Goal: Task Accomplishment & Management: Manage account settings

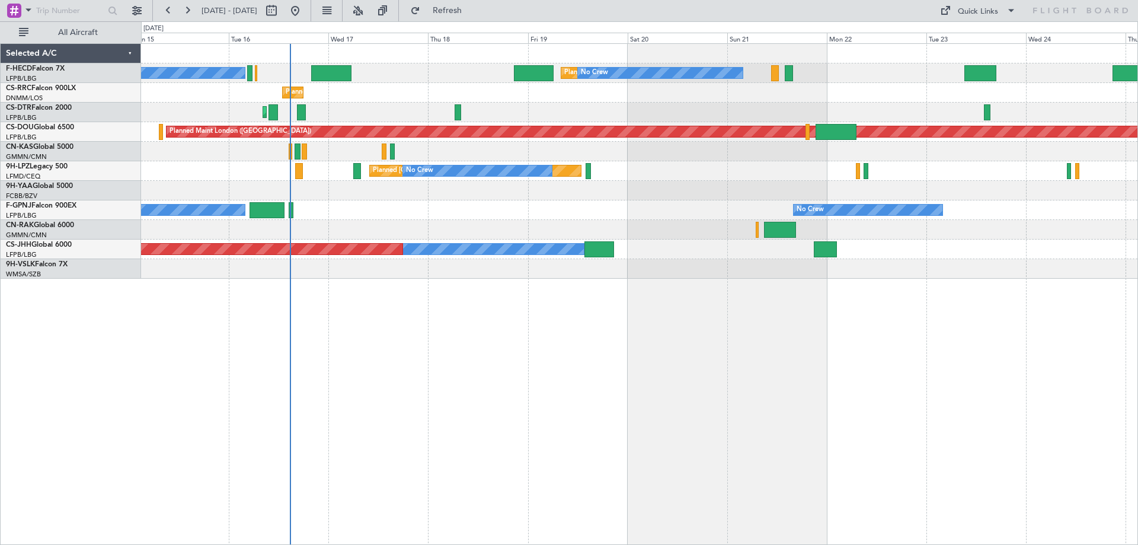
click at [531, 174] on div "Planned Maint Paris (Le Bourget) No Crew No Crew No Crew No Crew Planned Maint …" at bounding box center [639, 161] width 997 height 235
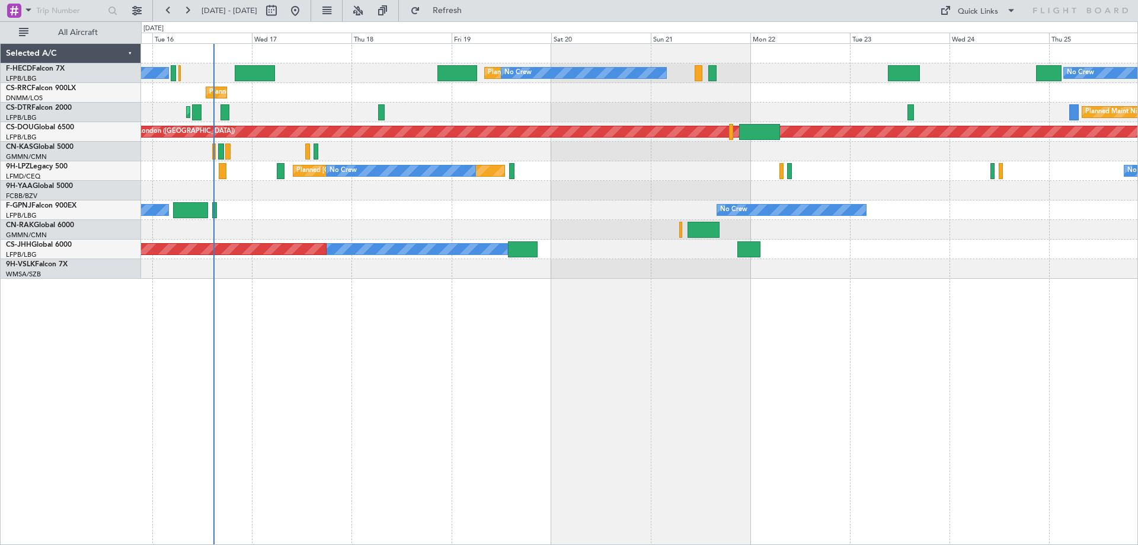
click at [506, 198] on div at bounding box center [639, 191] width 997 height 20
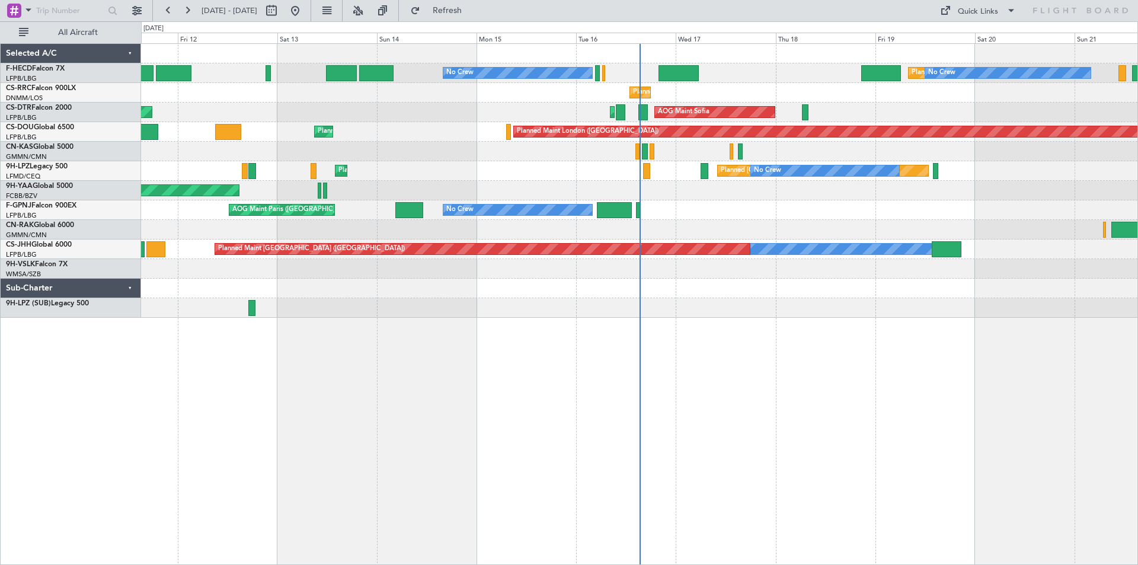
click at [620, 262] on div "Planned Maint [GEOGRAPHIC_DATA] ([GEOGRAPHIC_DATA]) No Crew No Crew Planned Mai…" at bounding box center [639, 181] width 997 height 274
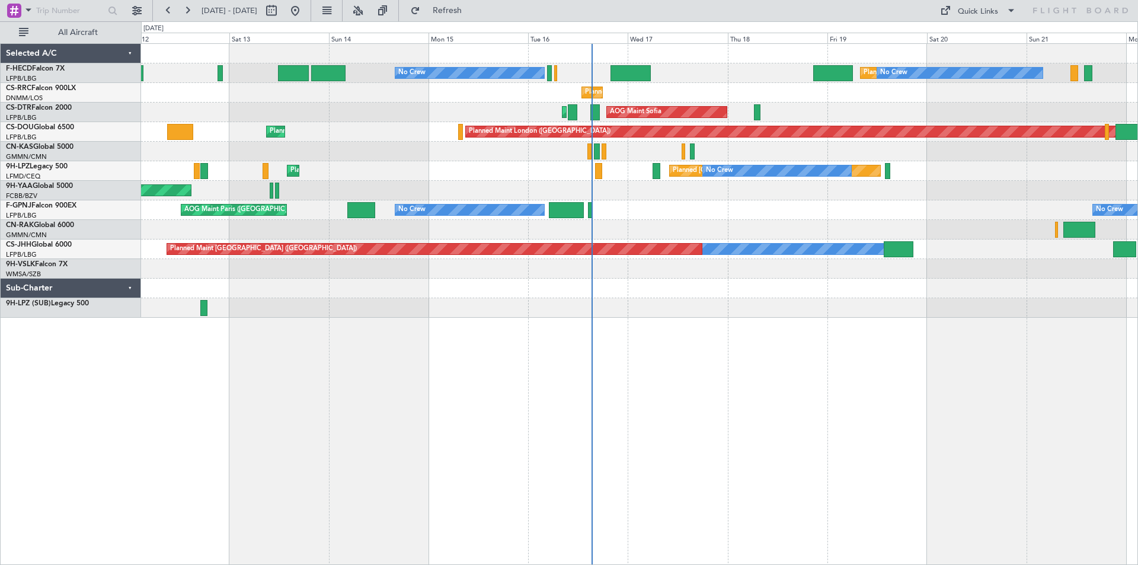
click at [458, 218] on div "Planned Maint [GEOGRAPHIC_DATA] ([GEOGRAPHIC_DATA]) No Crew No Crew Planned Mai…" at bounding box center [639, 181] width 997 height 274
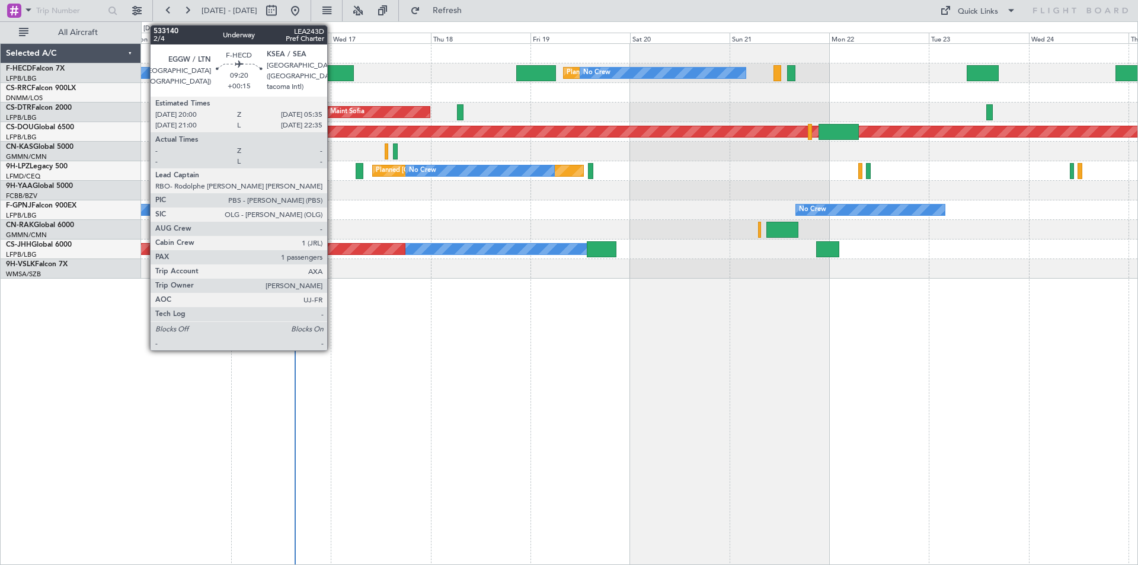
click at [333, 74] on div at bounding box center [334, 73] width 40 height 16
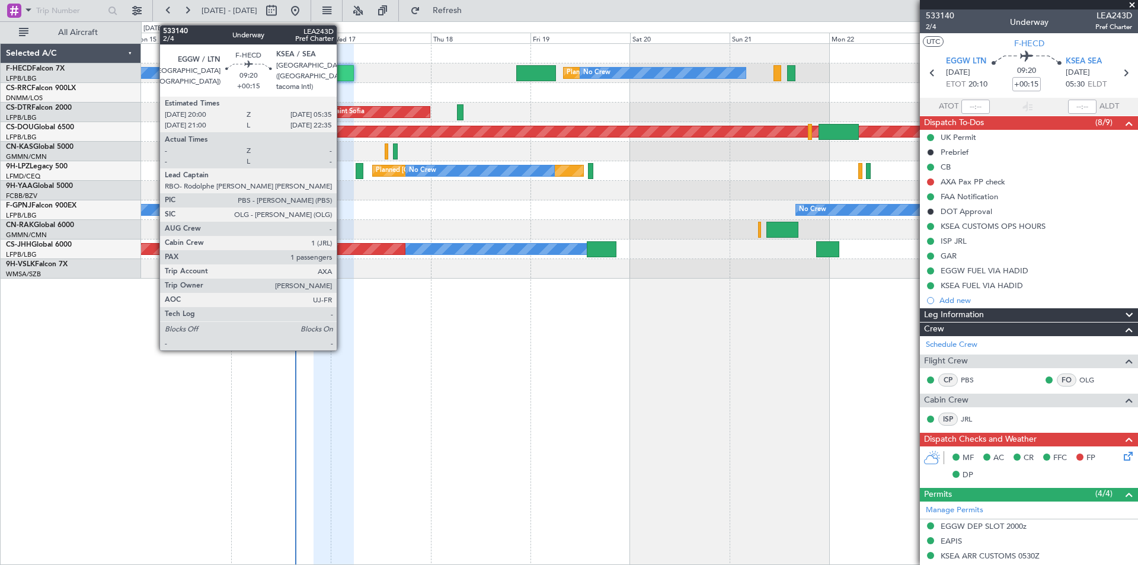
click at [342, 71] on div at bounding box center [334, 73] width 40 height 16
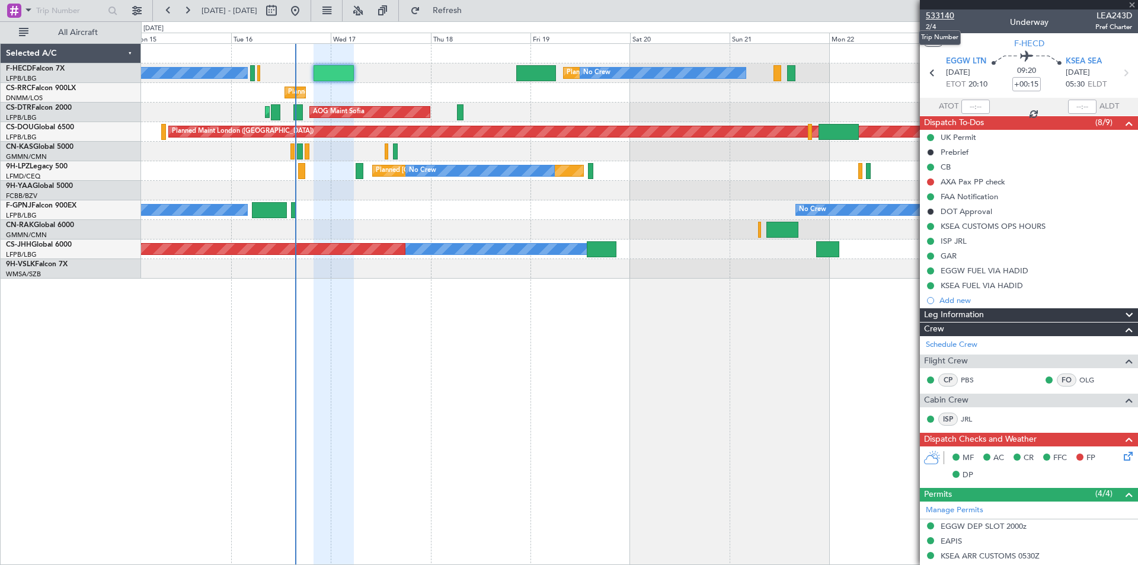
click at [943, 15] on span "533140" at bounding box center [940, 15] width 28 height 12
drag, startPoint x: 1133, startPoint y: 7, endPoint x: 1102, endPoint y: 38, distance: 44.0
click at [1133, 7] on span at bounding box center [1132, 5] width 12 height 11
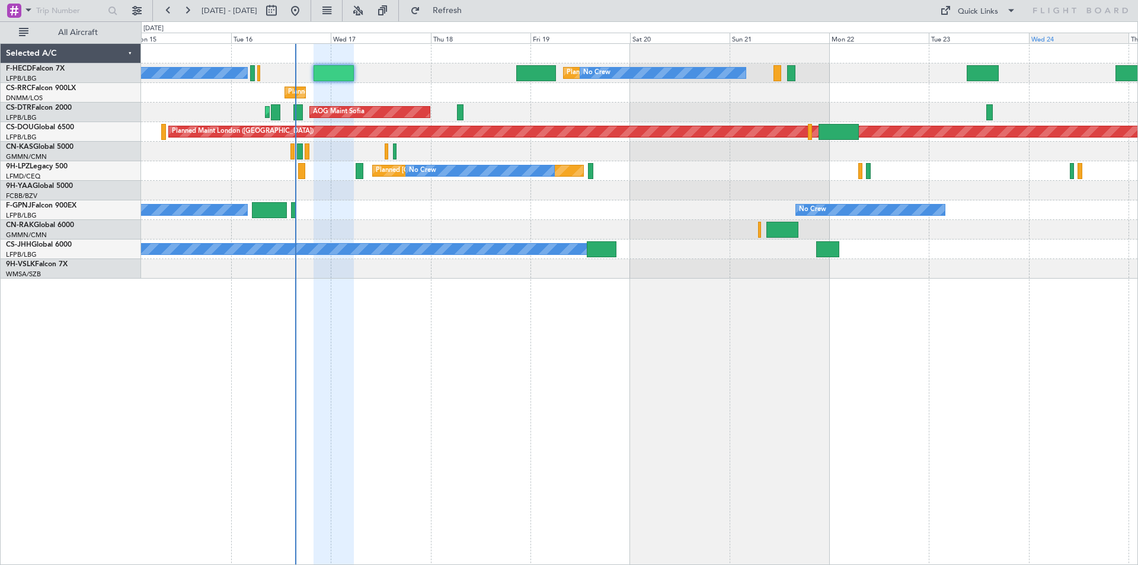
type input "0"
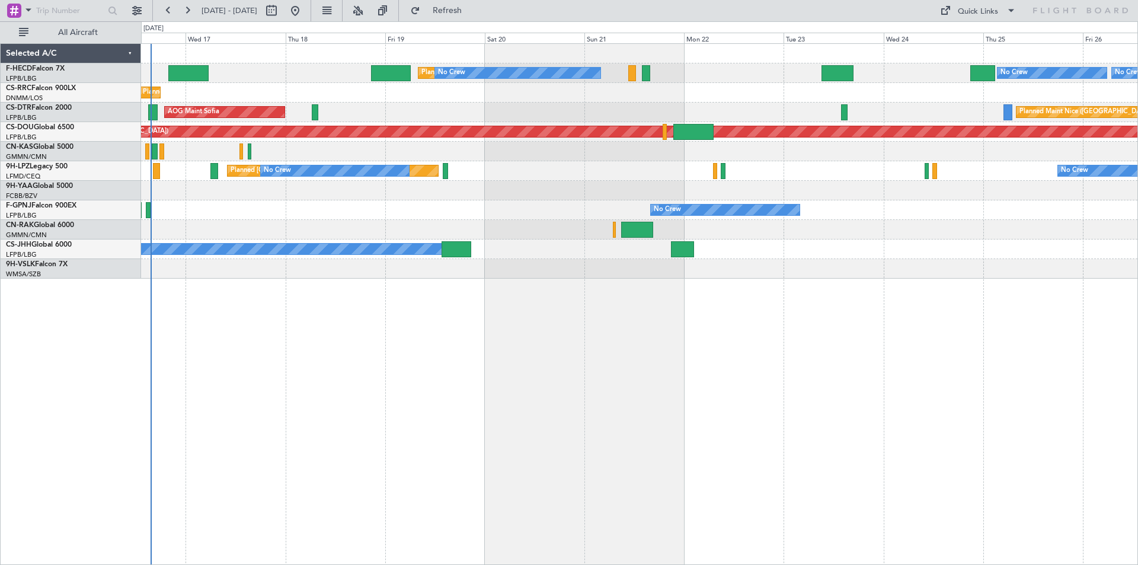
click at [537, 166] on div "Planned Maint [GEOGRAPHIC_DATA] ([GEOGRAPHIC_DATA]) No Crew No Crew No Crew No …" at bounding box center [639, 161] width 997 height 235
click at [482, 337] on div "Planned Maint [GEOGRAPHIC_DATA] ([GEOGRAPHIC_DATA]) No Crew No Crew No Crew No …" at bounding box center [639, 304] width 997 height 522
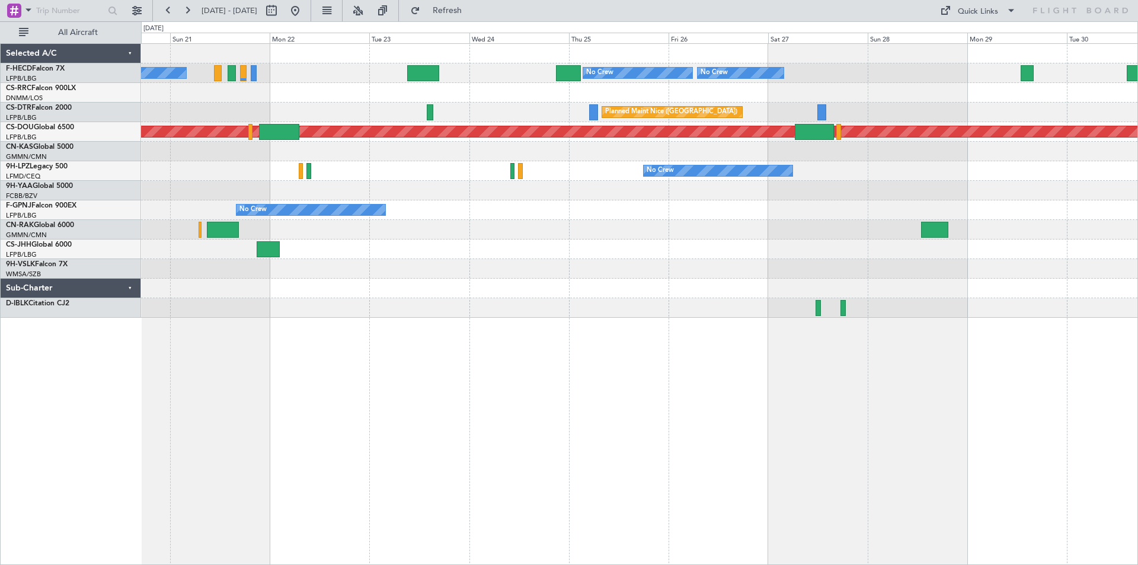
click at [666, 200] on div "No Crew No Crew No Crew Planned Maint [GEOGRAPHIC_DATA] ([GEOGRAPHIC_DATA]) No …" at bounding box center [639, 181] width 997 height 274
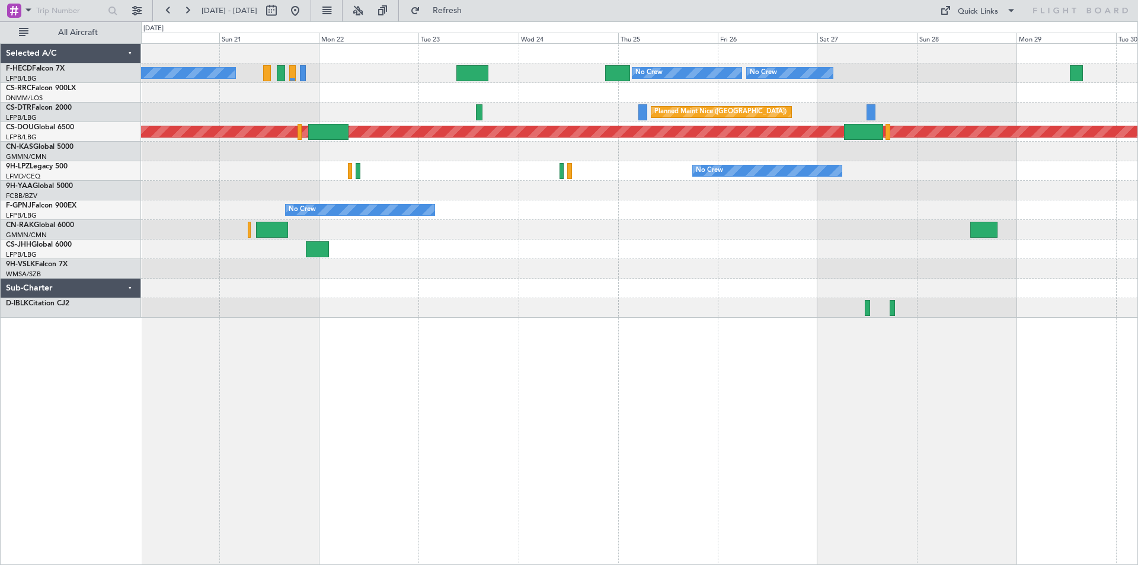
click at [548, 162] on div "No Crew No Crew [GEOGRAPHIC_DATA] ([GEOGRAPHIC_DATA])" at bounding box center [639, 171] width 997 height 20
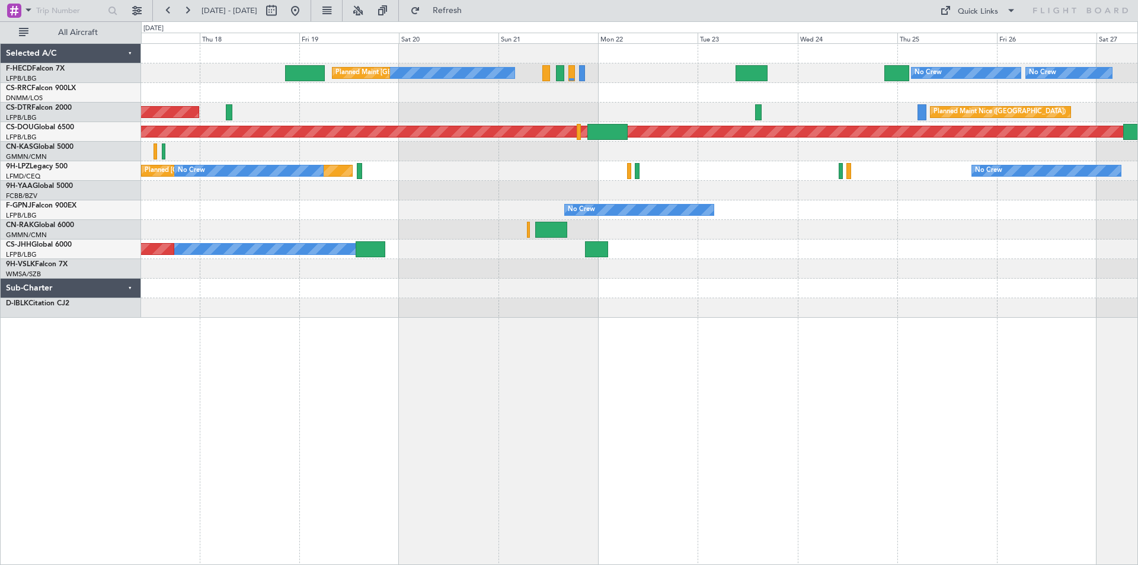
click at [472, 149] on div at bounding box center [639, 152] width 997 height 20
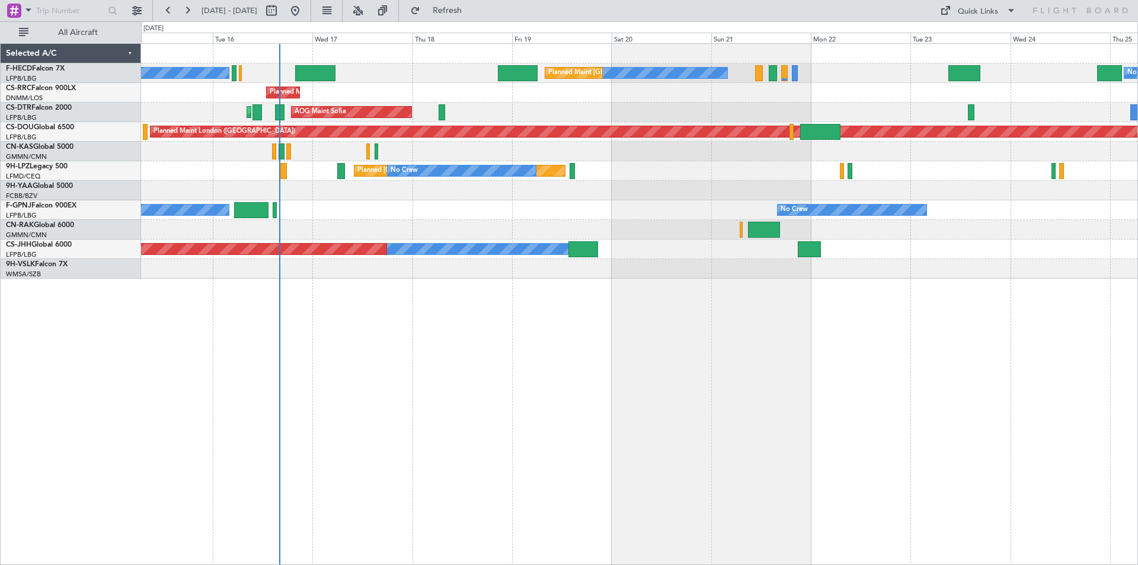
click at [477, 222] on div "No Crew No Crew Planned Maint [GEOGRAPHIC_DATA] ([GEOGRAPHIC_DATA]) No Crew No …" at bounding box center [639, 161] width 997 height 235
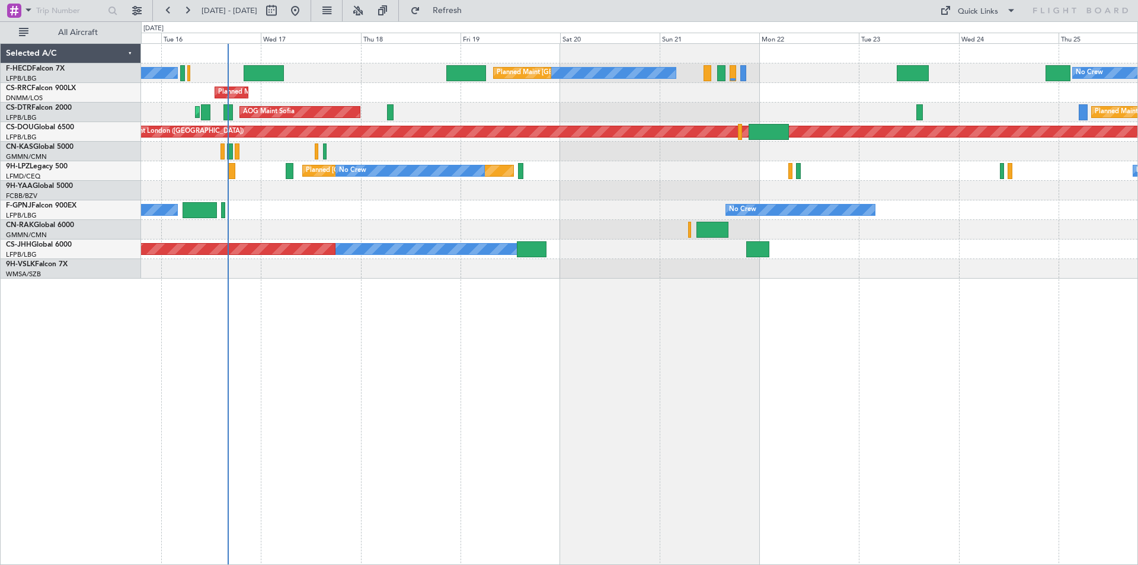
click at [547, 225] on div "No Crew Planned Maint [GEOGRAPHIC_DATA] ([GEOGRAPHIC_DATA]) No Crew No Crew No …" at bounding box center [639, 161] width 997 height 235
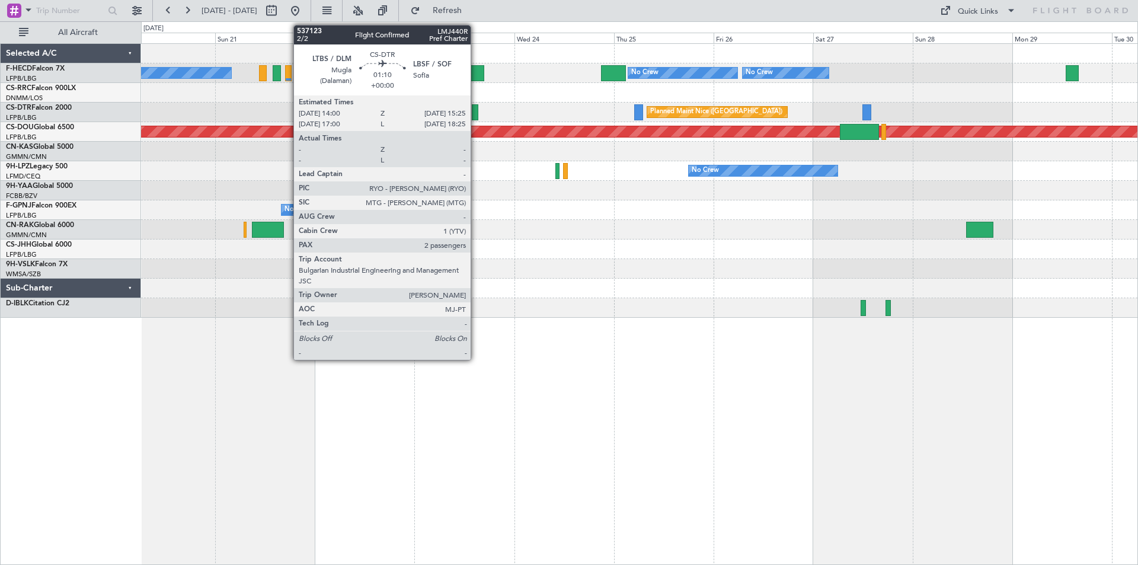
click at [476, 113] on div at bounding box center [475, 112] width 6 height 16
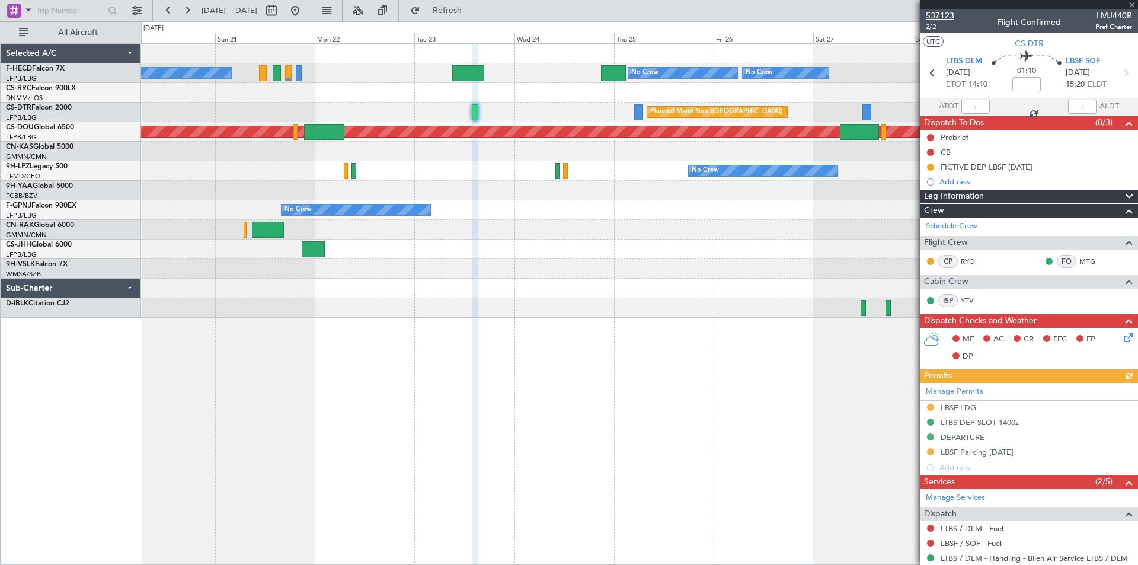
click at [941, 16] on span "537123" at bounding box center [940, 15] width 28 height 12
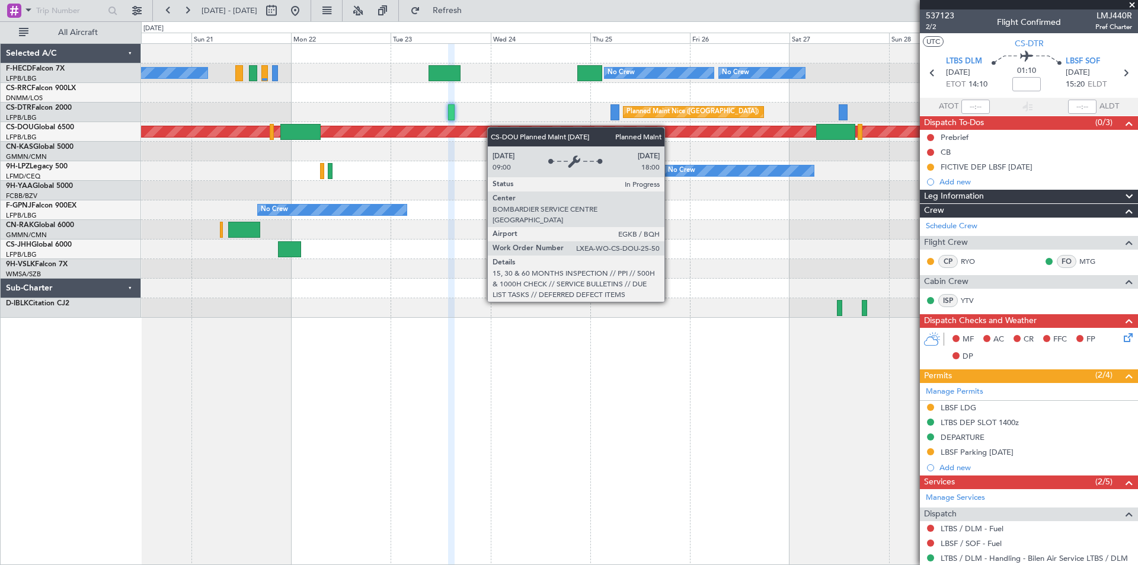
click at [366, 152] on div "No Crew No Crew No Crew Planned Maint [GEOGRAPHIC_DATA] ([GEOGRAPHIC_DATA]) No …" at bounding box center [639, 181] width 997 height 274
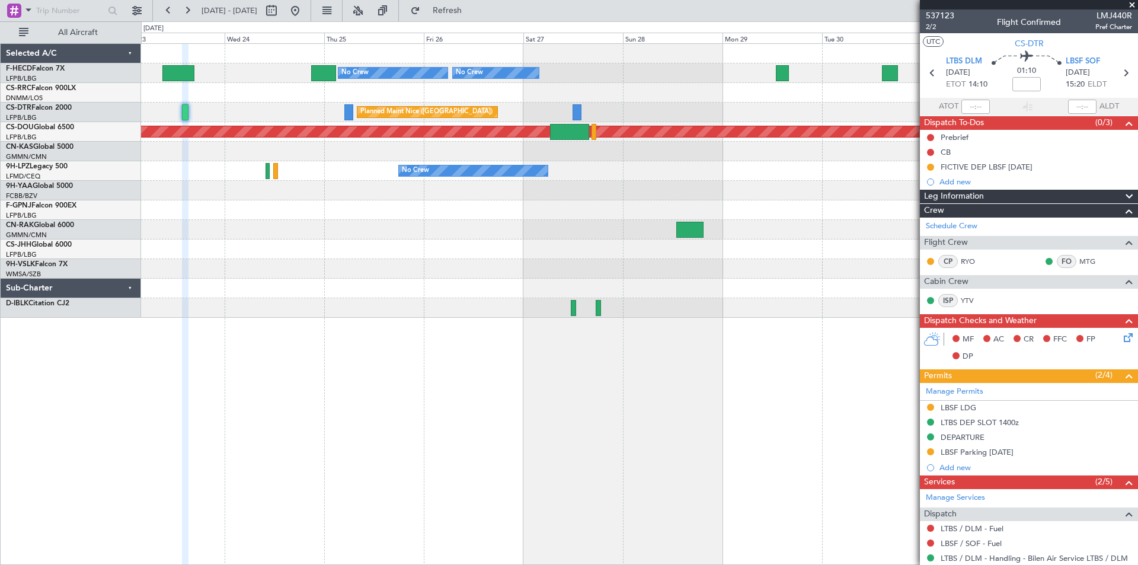
click at [398, 226] on div "No Crew No Crew No Crew No Crew [GEOGRAPHIC_DATA] ([GEOGRAPHIC_DATA]) Planned M…" at bounding box center [639, 181] width 997 height 274
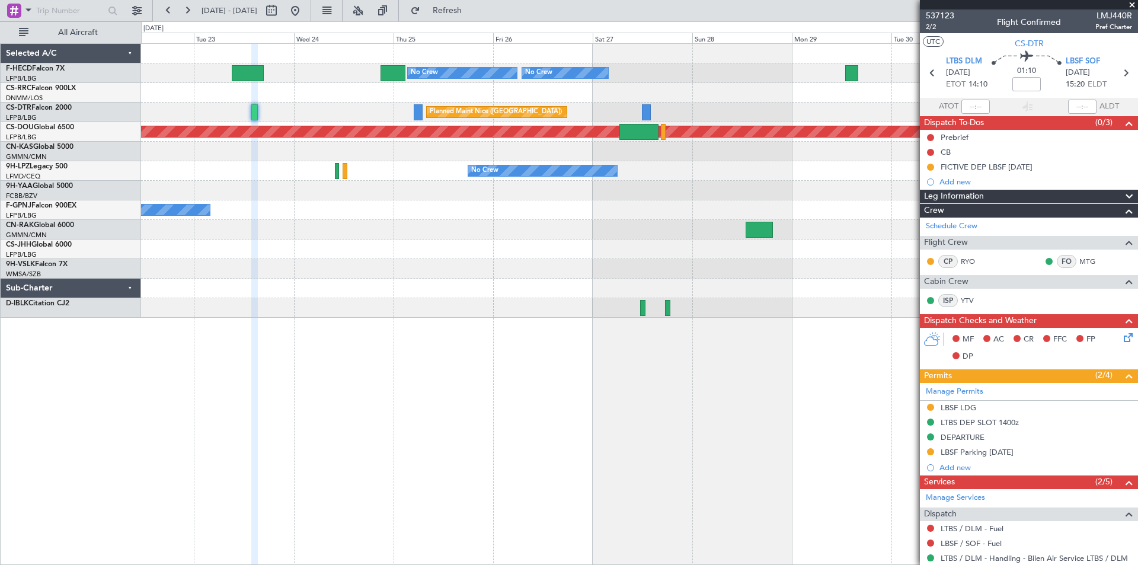
click at [490, 199] on div "No Crew No Crew No Crew No Crew [GEOGRAPHIC_DATA] ([GEOGRAPHIC_DATA]) Planned M…" at bounding box center [639, 181] width 997 height 274
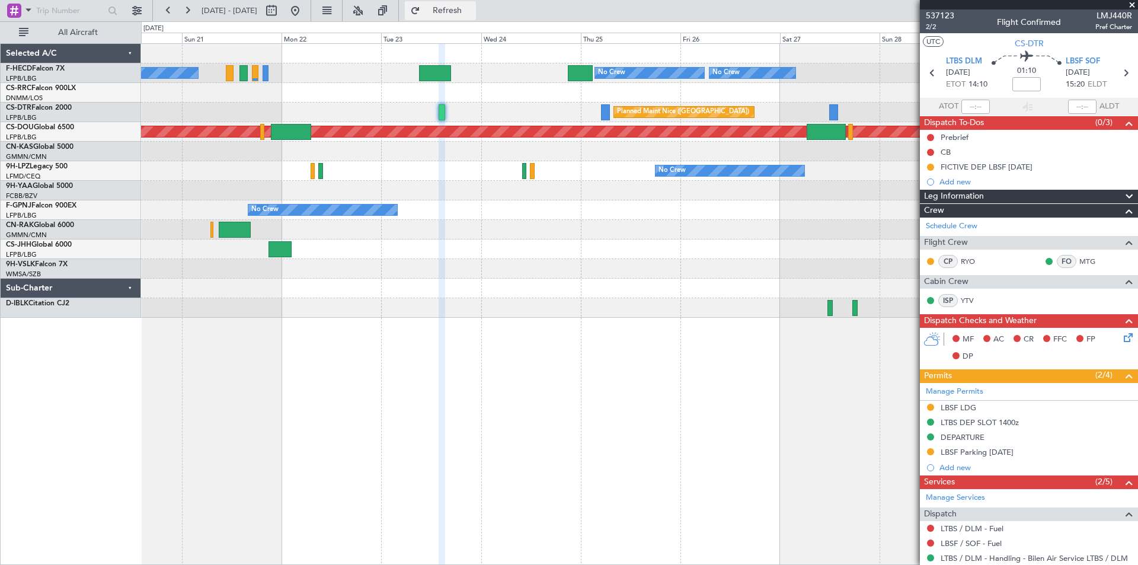
click at [473, 12] on span "Refresh" at bounding box center [448, 11] width 50 height 8
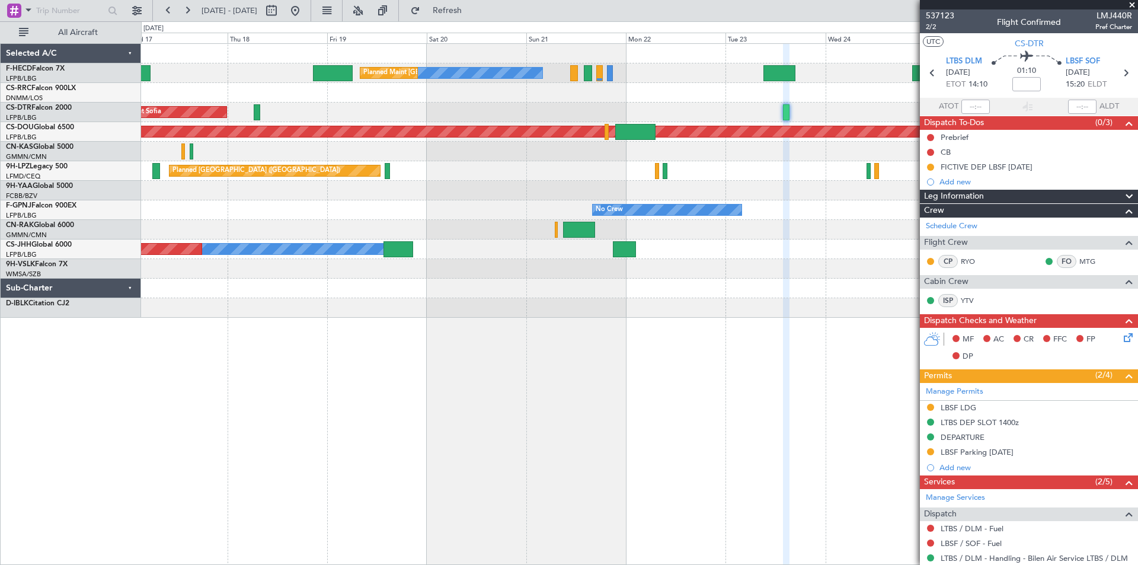
click at [736, 251] on div "No Crew No Crew No Crew Planned Maint [GEOGRAPHIC_DATA] ([GEOGRAPHIC_DATA]) No …" at bounding box center [639, 181] width 997 height 274
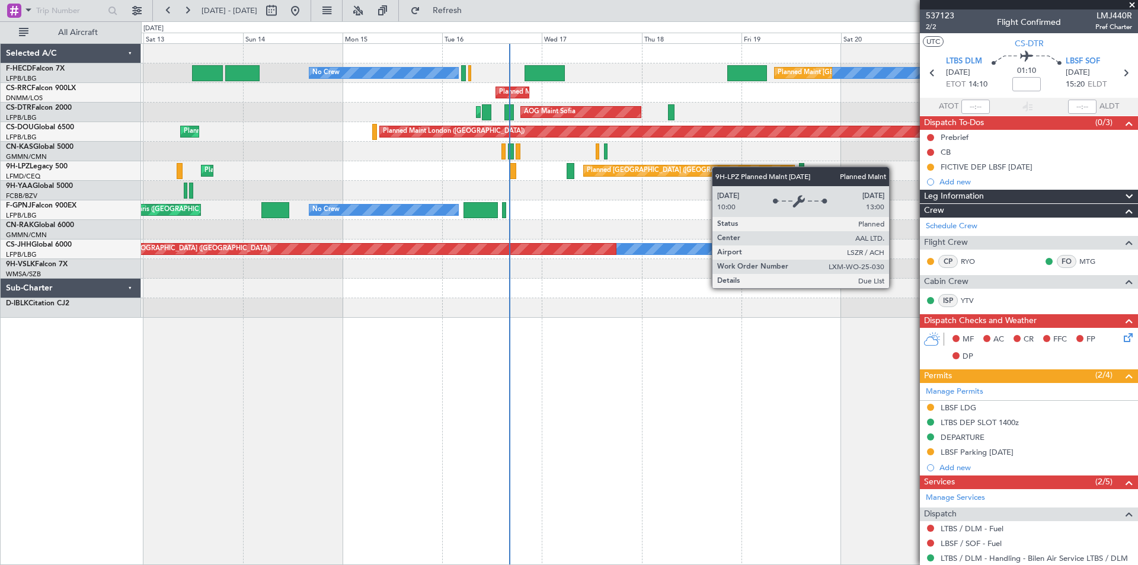
click at [782, 165] on div "No Crew Planned Maint [GEOGRAPHIC_DATA] ([GEOGRAPHIC_DATA]) No Crew No Crew Pla…" at bounding box center [639, 181] width 997 height 274
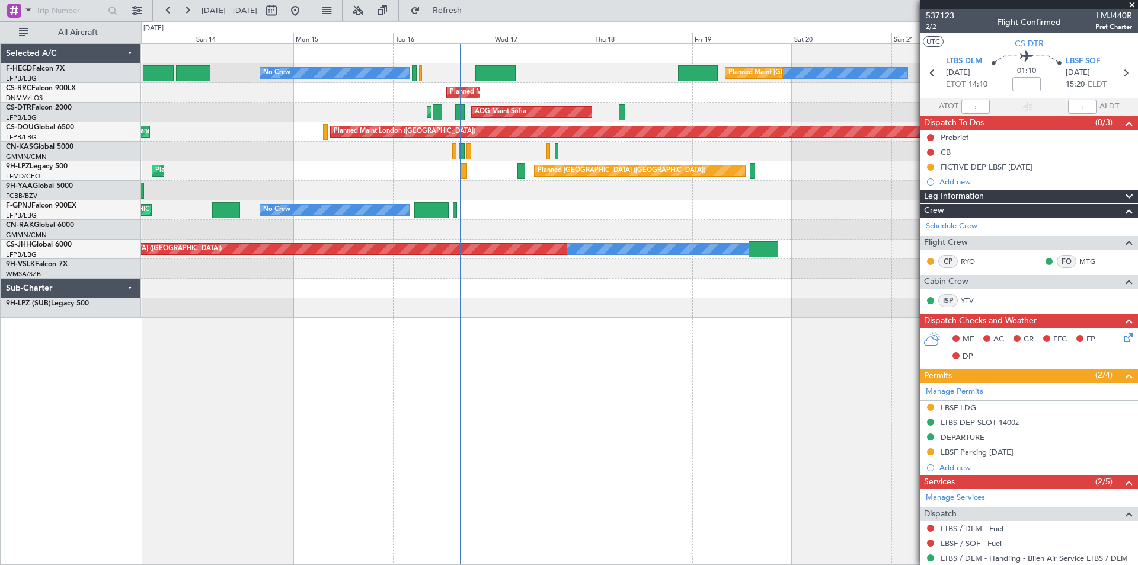
click at [471, 234] on div "No Crew Planned Maint [GEOGRAPHIC_DATA] ([GEOGRAPHIC_DATA]) No Crew No Crew Pla…" at bounding box center [639, 181] width 997 height 274
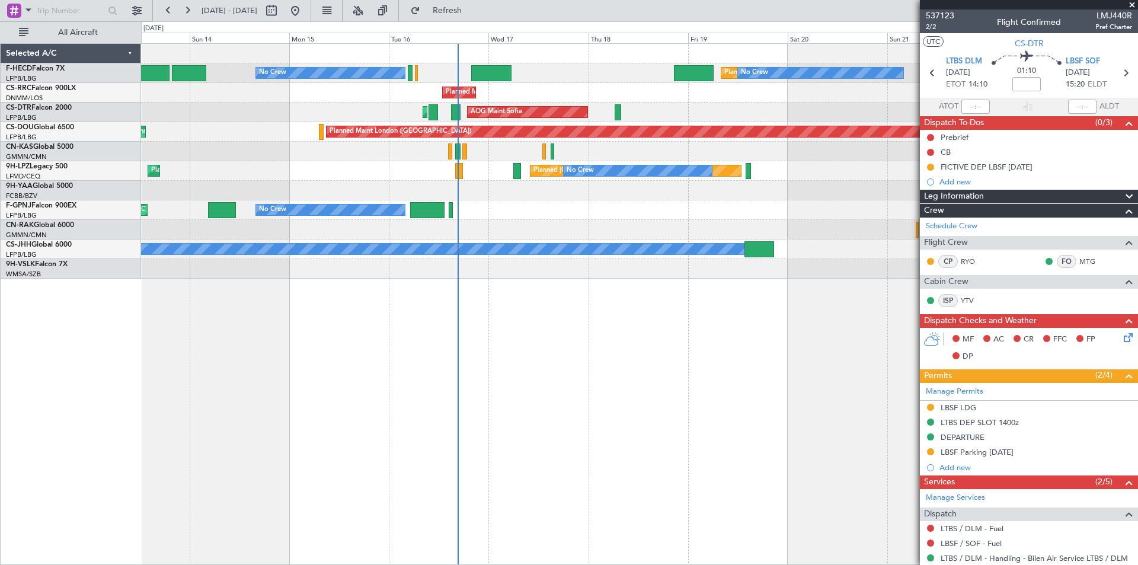
click at [1133, 5] on span at bounding box center [1132, 5] width 12 height 11
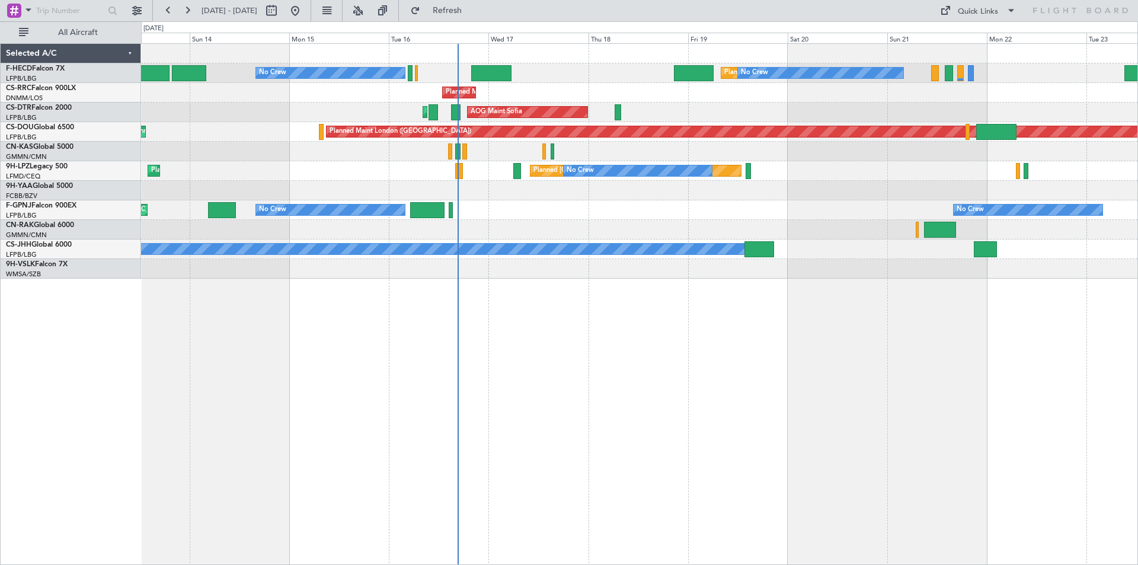
type input "0"
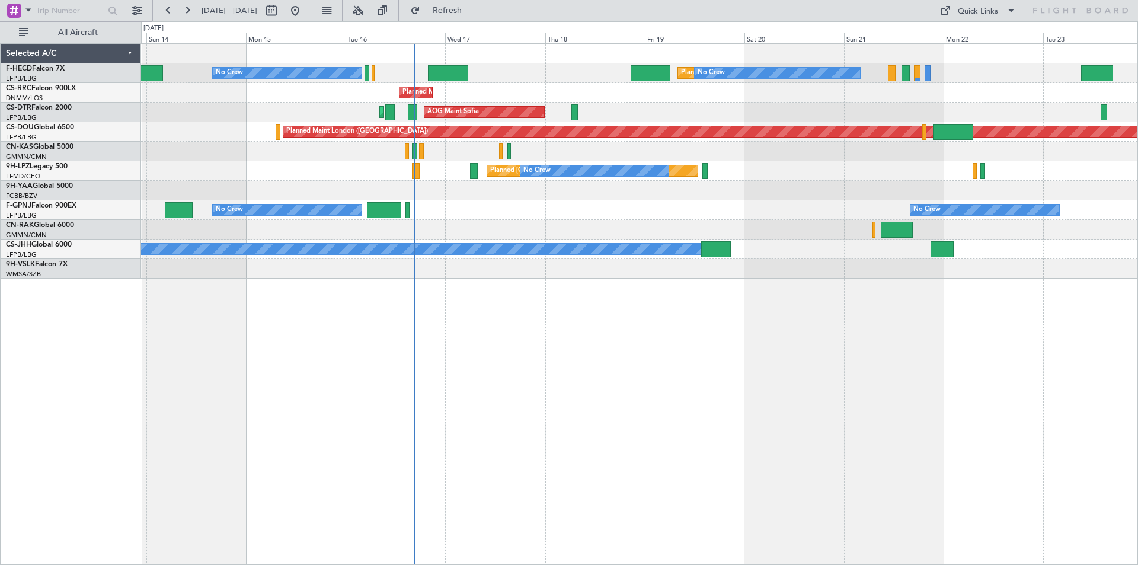
click at [489, 311] on div "No Crew Planned Maint [GEOGRAPHIC_DATA] ([GEOGRAPHIC_DATA]) No Crew No Crew No …" at bounding box center [639, 304] width 997 height 522
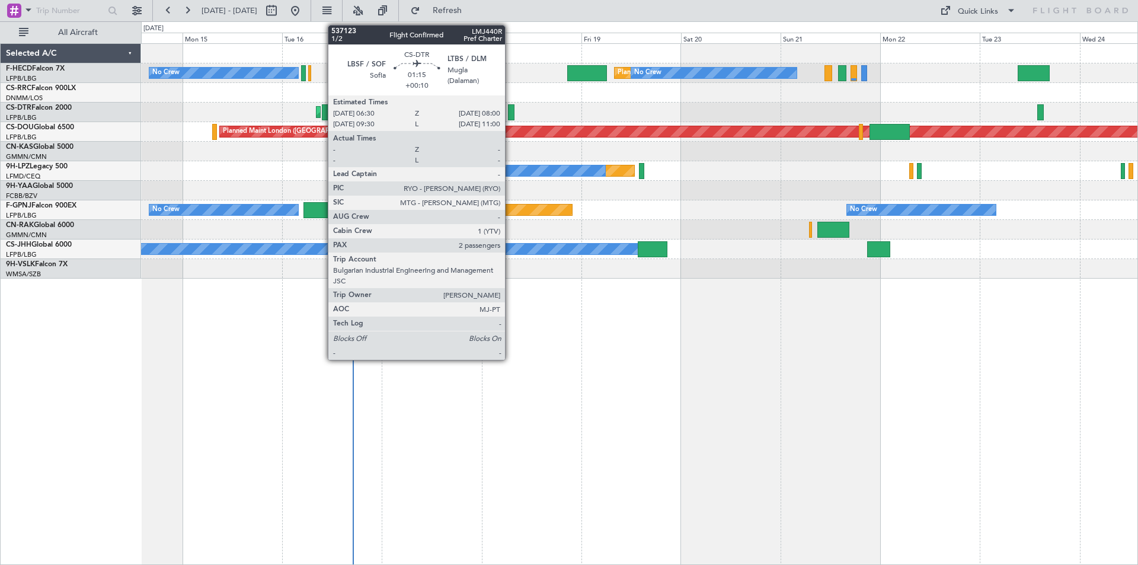
click at [510, 117] on div at bounding box center [511, 112] width 7 height 16
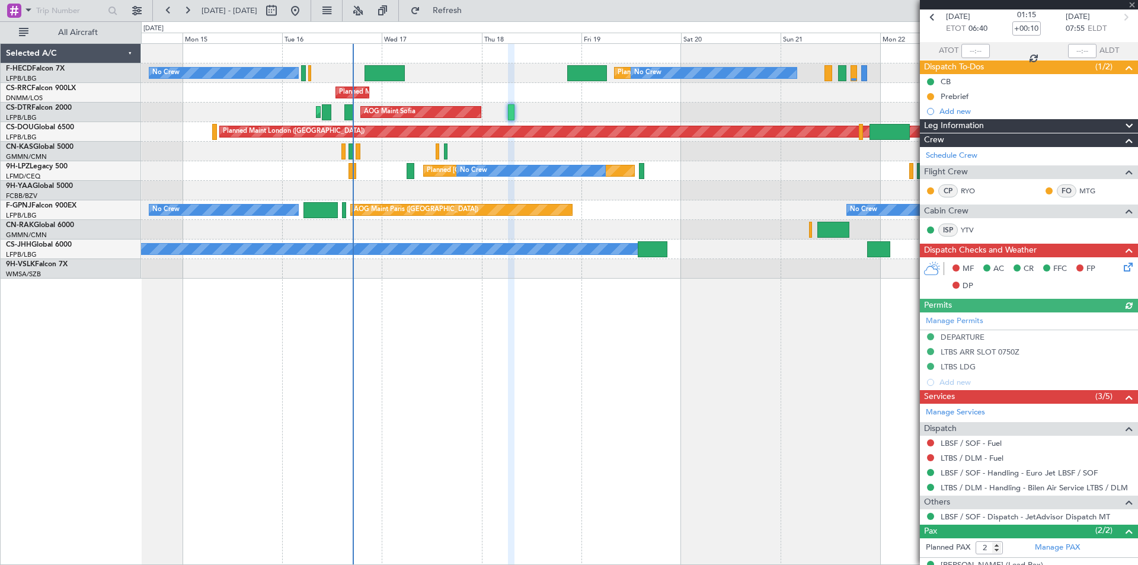
scroll to position [101, 0]
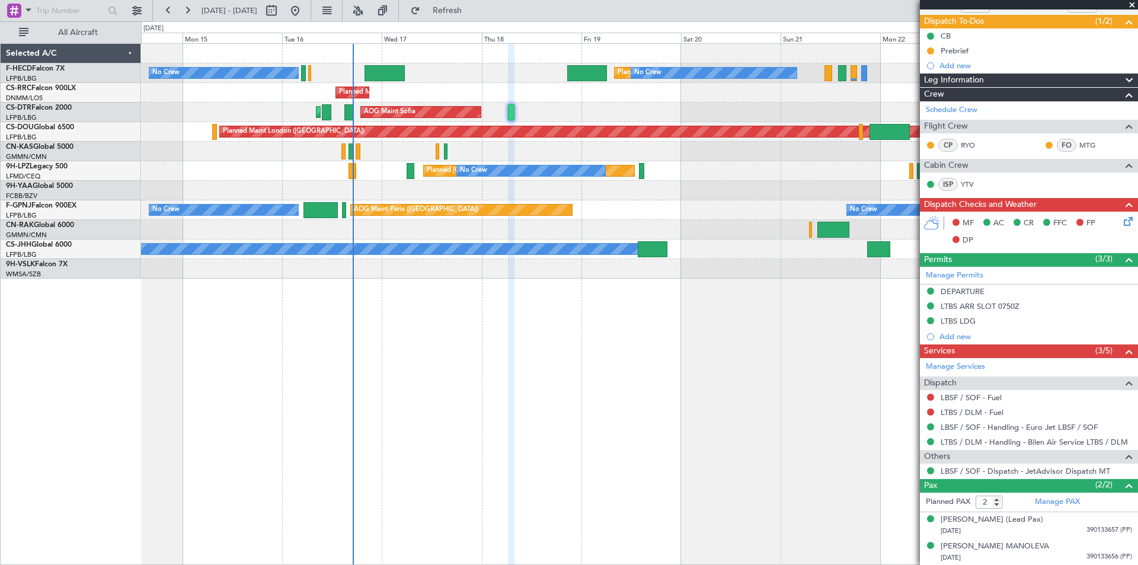
click at [1132, 2] on span at bounding box center [1132, 5] width 12 height 11
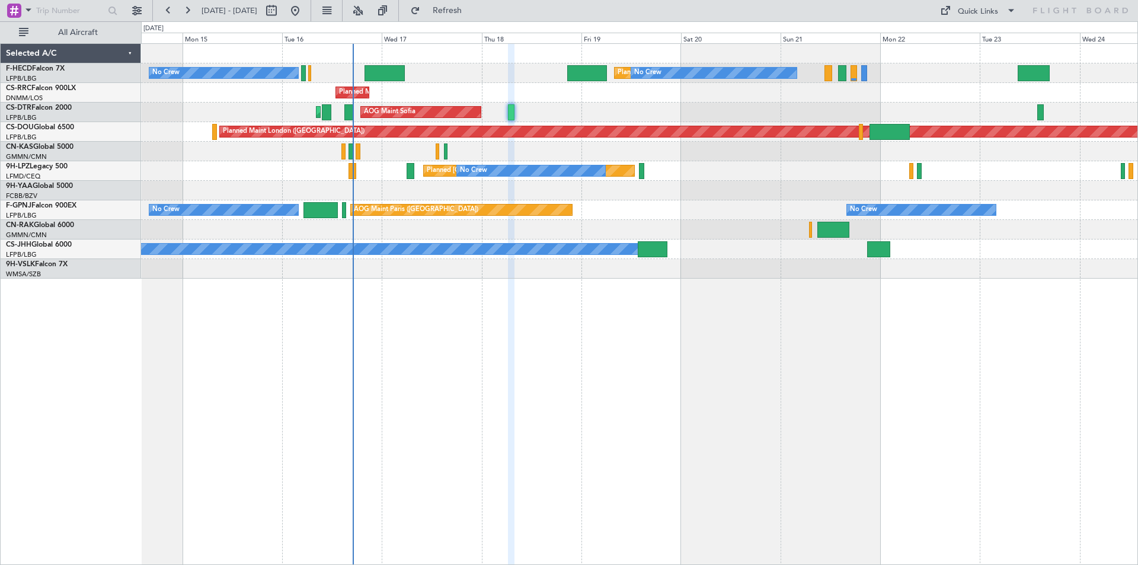
type input "0"
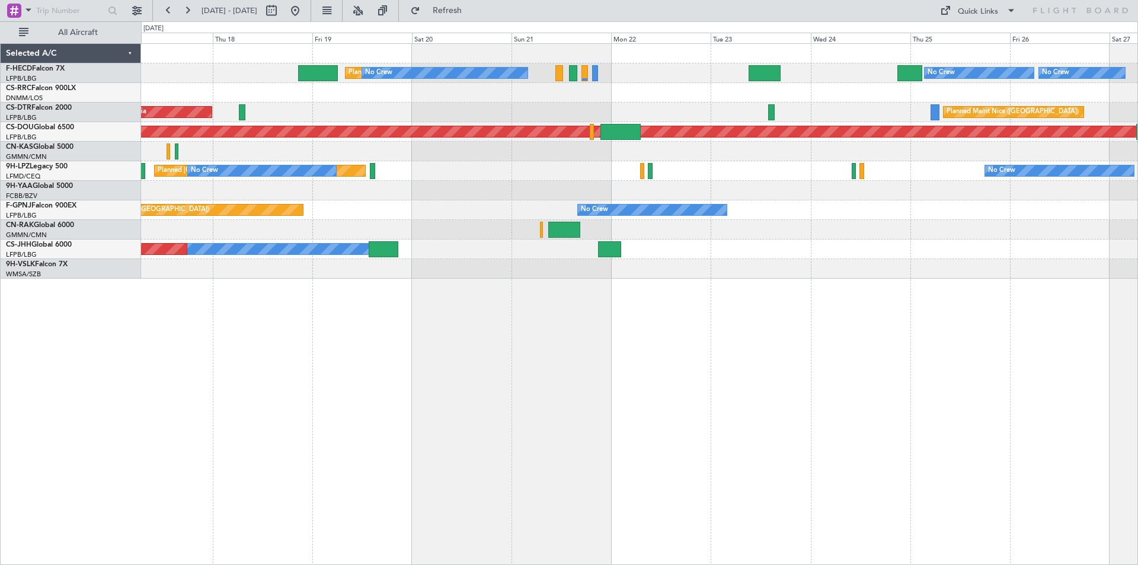
click at [642, 217] on div "Planned Maint [GEOGRAPHIC_DATA] ([GEOGRAPHIC_DATA]) No Crew No Crew No Crew No …" at bounding box center [639, 161] width 997 height 235
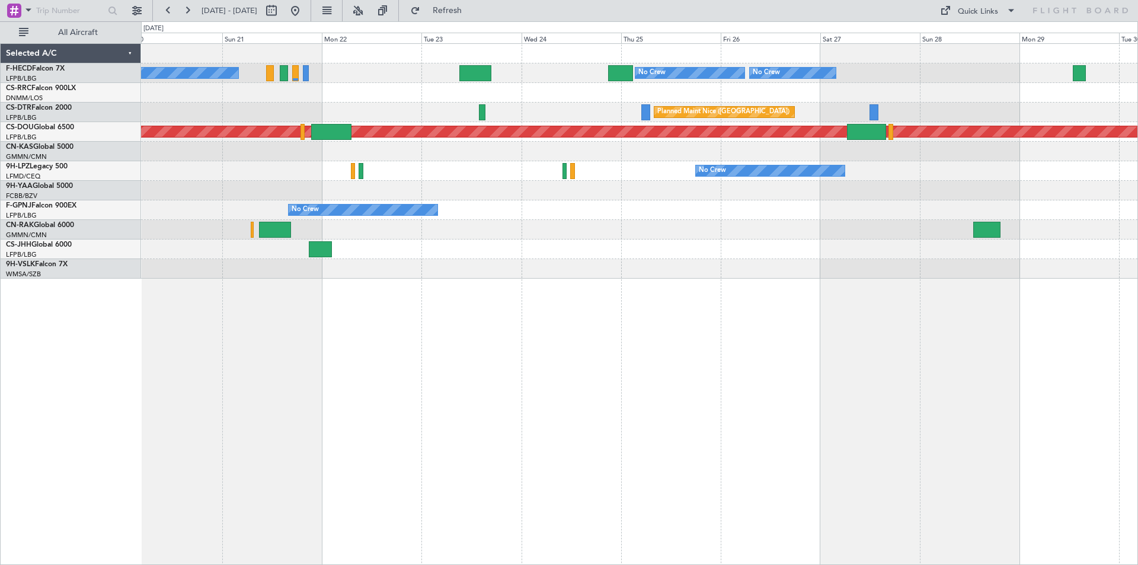
click at [497, 276] on div "No Crew No Crew No Crew Planned Maint [GEOGRAPHIC_DATA] ([GEOGRAPHIC_DATA]) [GE…" at bounding box center [639, 161] width 997 height 235
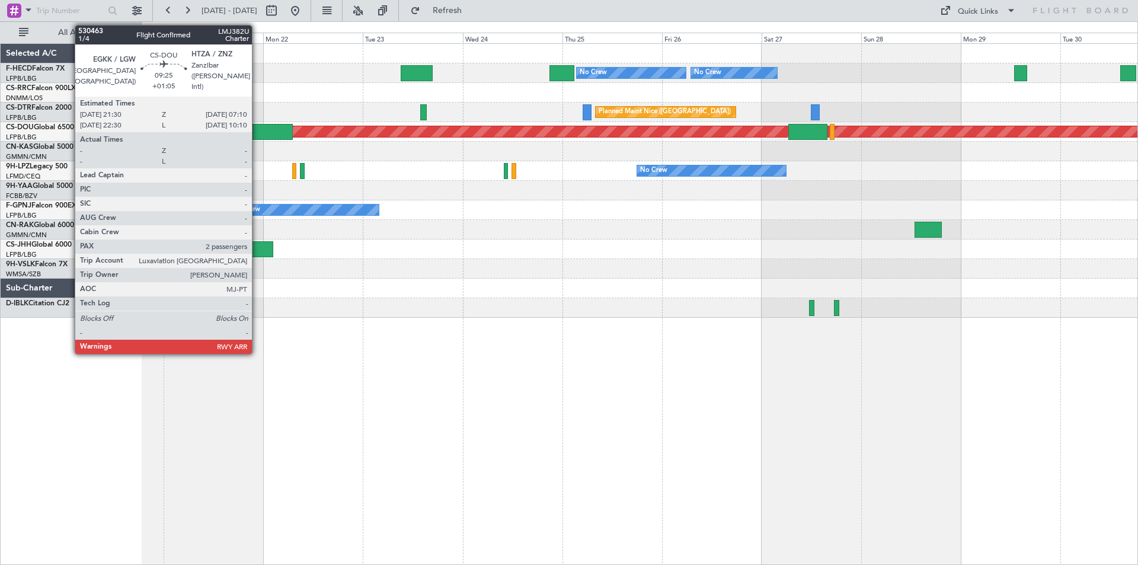
click at [257, 135] on div at bounding box center [273, 132] width 40 height 16
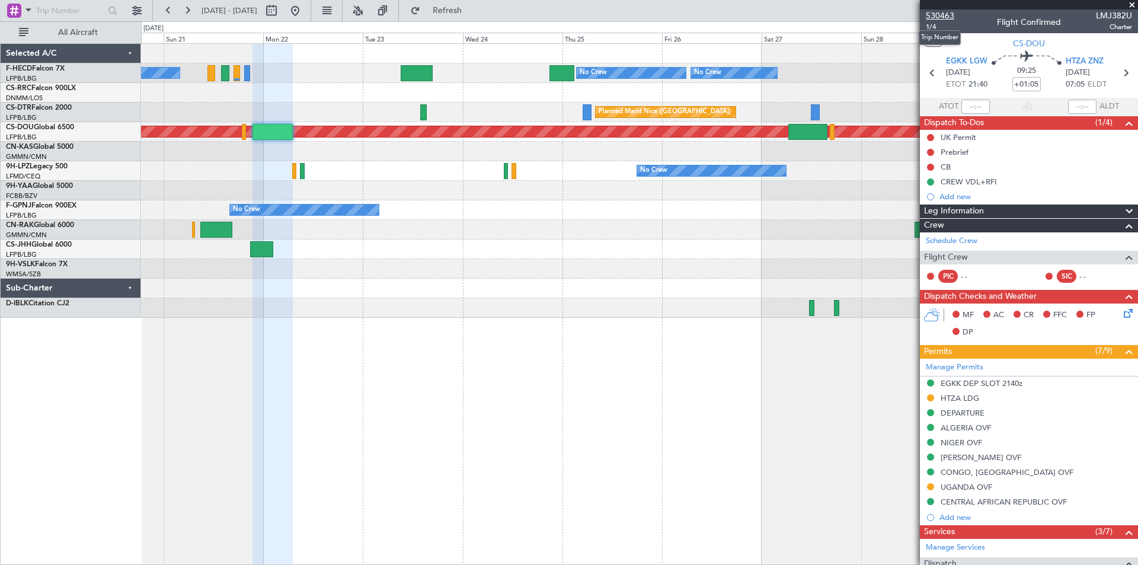
click at [943, 17] on span "530463" at bounding box center [940, 15] width 28 height 12
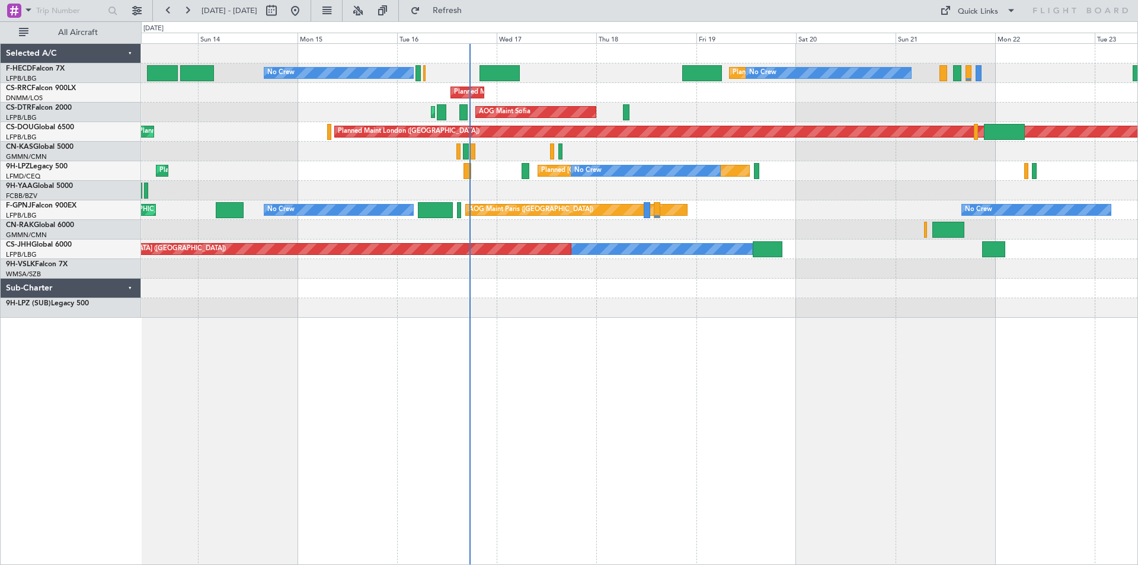
click at [562, 223] on div at bounding box center [639, 230] width 997 height 20
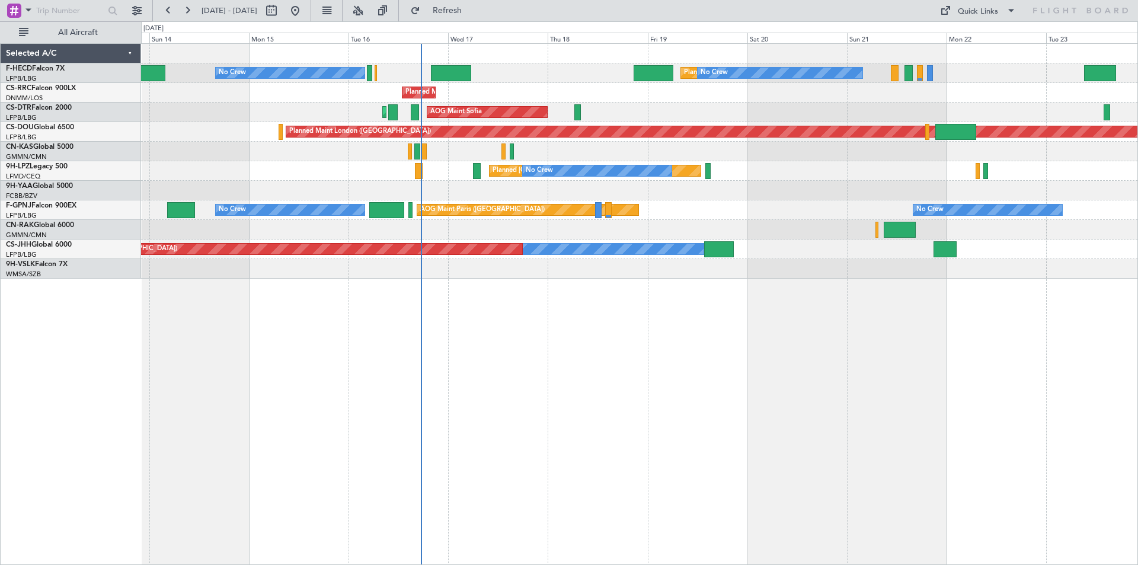
click at [590, 341] on div "Planned Maint [GEOGRAPHIC_DATA] ([GEOGRAPHIC_DATA]) No Crew No Crew No Crew No …" at bounding box center [639, 304] width 997 height 522
